Goal: Understand site structure: Grasp the organization and layout of the website

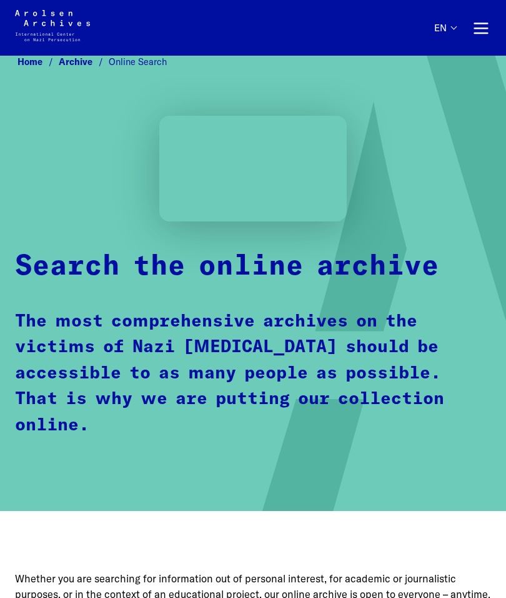
click at [474, 32] on button "Primary navigation" at bounding box center [481, 28] width 20 height 20
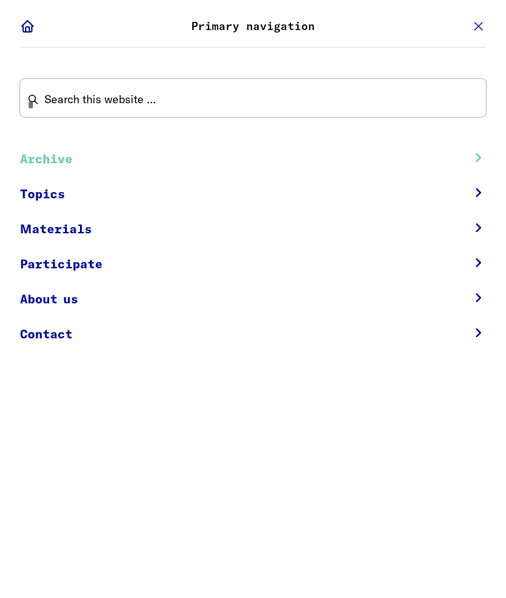
click at [61, 243] on link "Materials" at bounding box center [236, 229] width 433 height 35
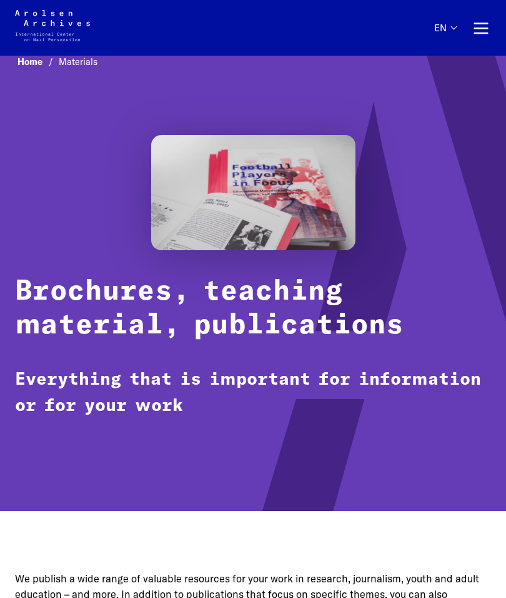
click at [484, 26] on button "Primary navigation" at bounding box center [481, 28] width 20 height 20
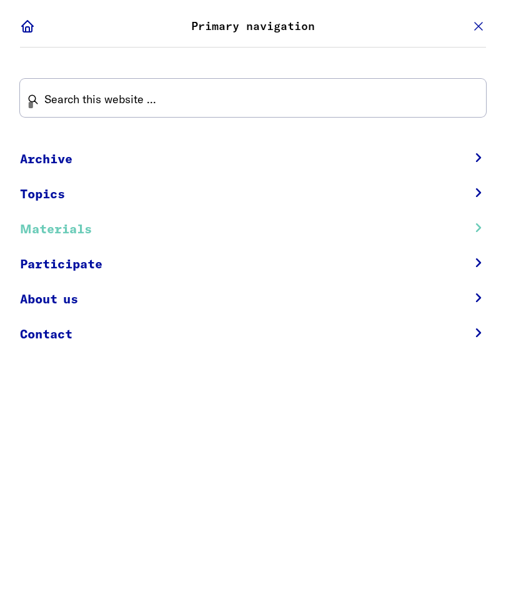
click at [43, 164] on link "Archive" at bounding box center [236, 159] width 433 height 35
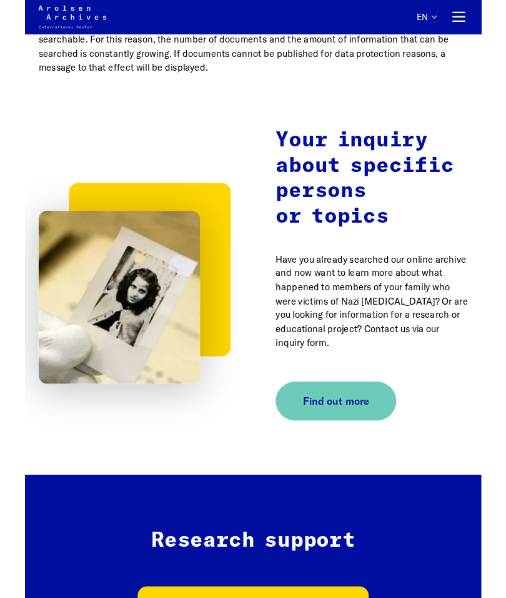
scroll to position [1354, 0]
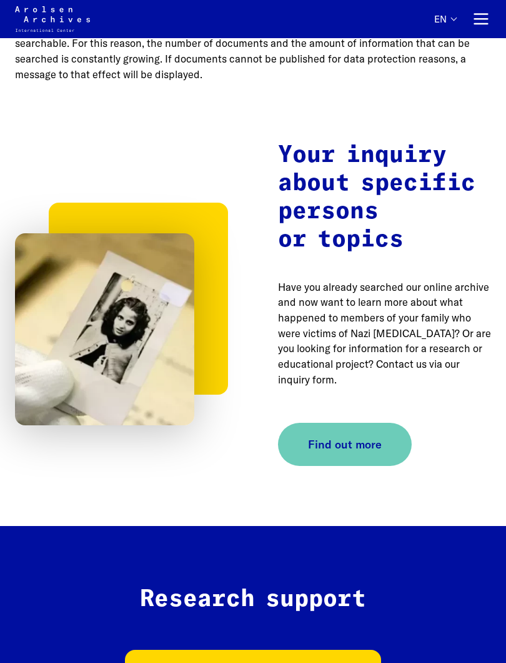
click at [361, 436] on span "Find out more" at bounding box center [345, 444] width 74 height 17
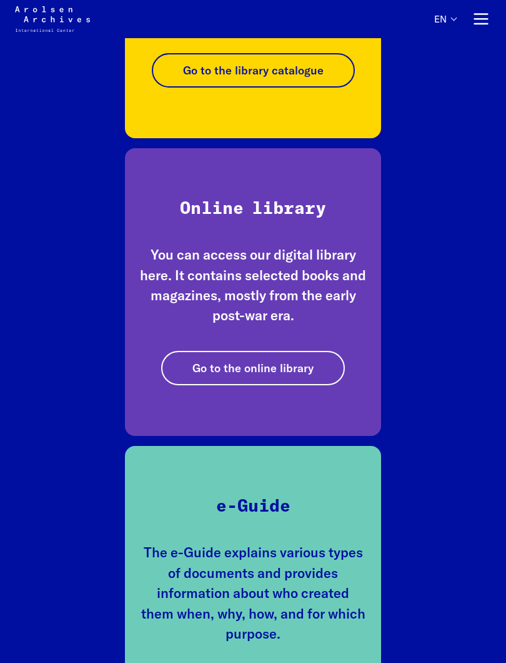
scroll to position [2134, 0]
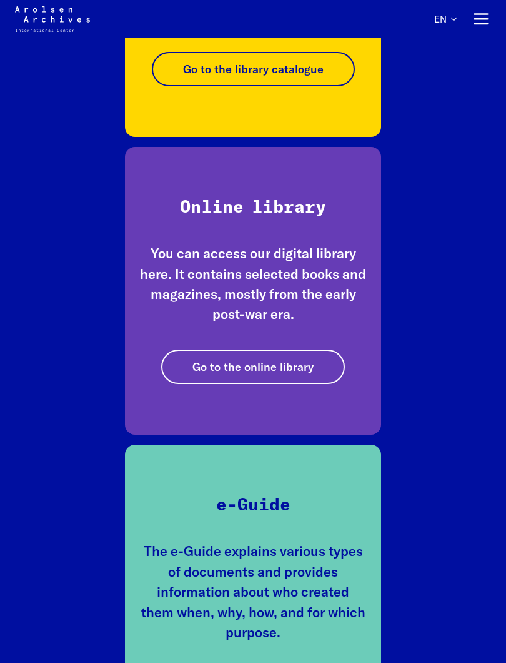
click at [318, 360] on icon at bounding box center [321, 366] width 15 height 15
